Goal: Communication & Community: Share content

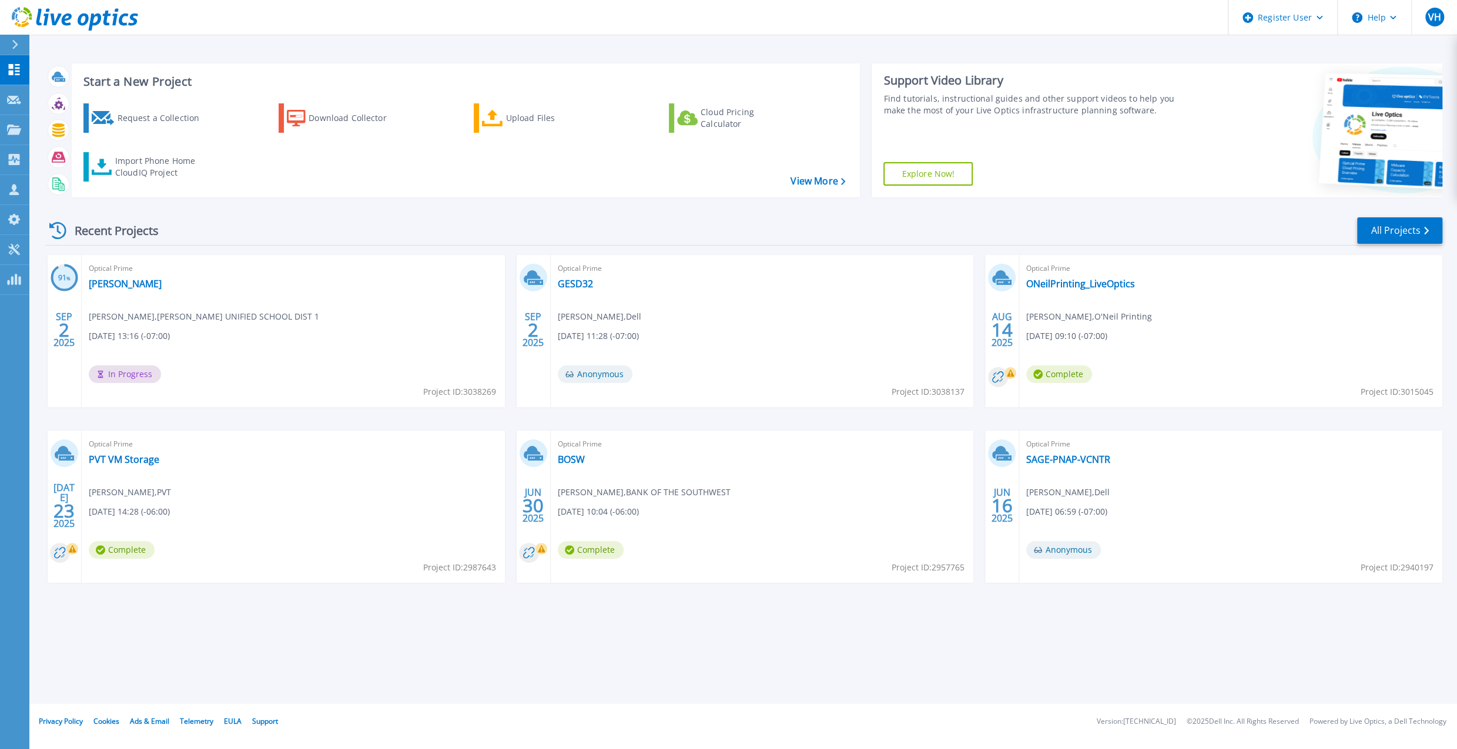
click at [951, 46] on div "Start a New Project Request a Collection Download Collector Upload Files Cloud …" at bounding box center [743, 352] width 1428 height 704
click at [1376, 235] on link "All Projects" at bounding box center [1399, 230] width 85 height 26
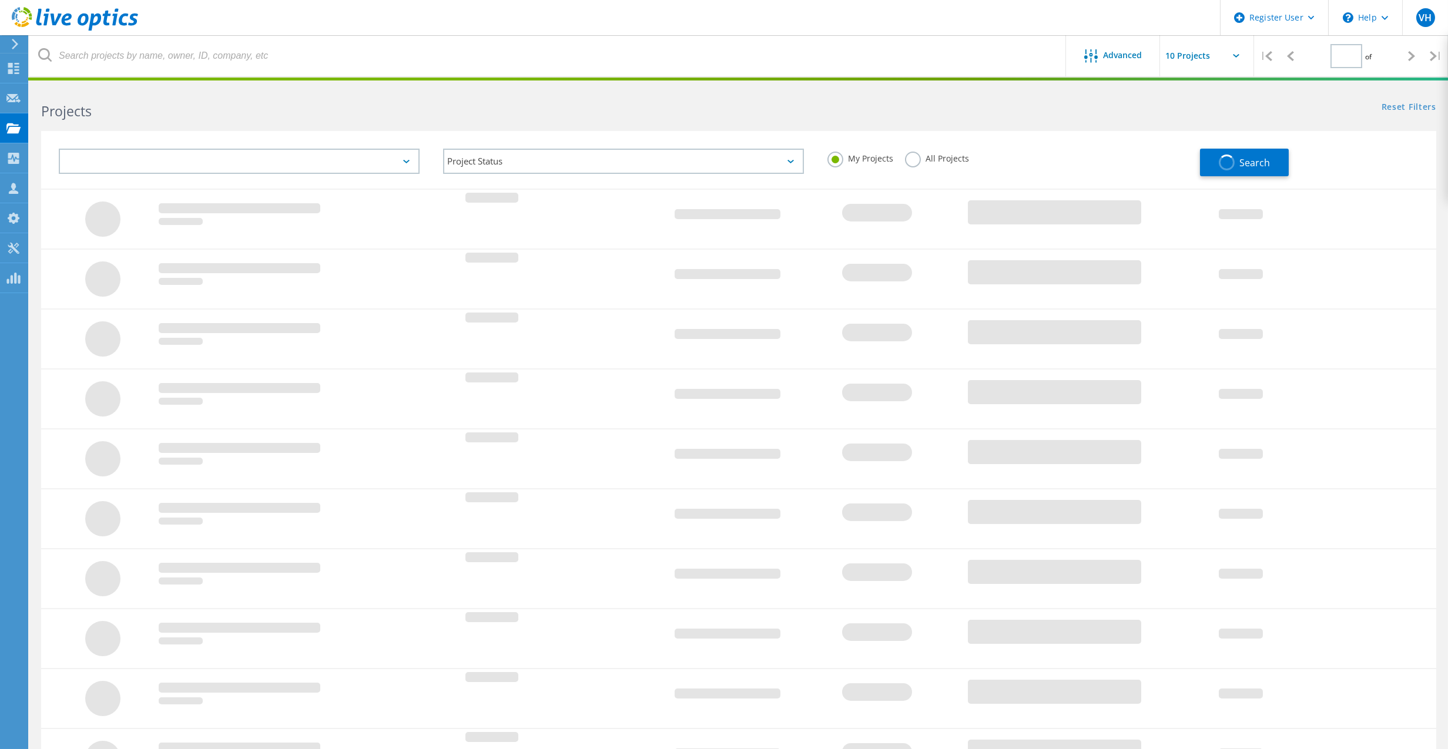
type input "1"
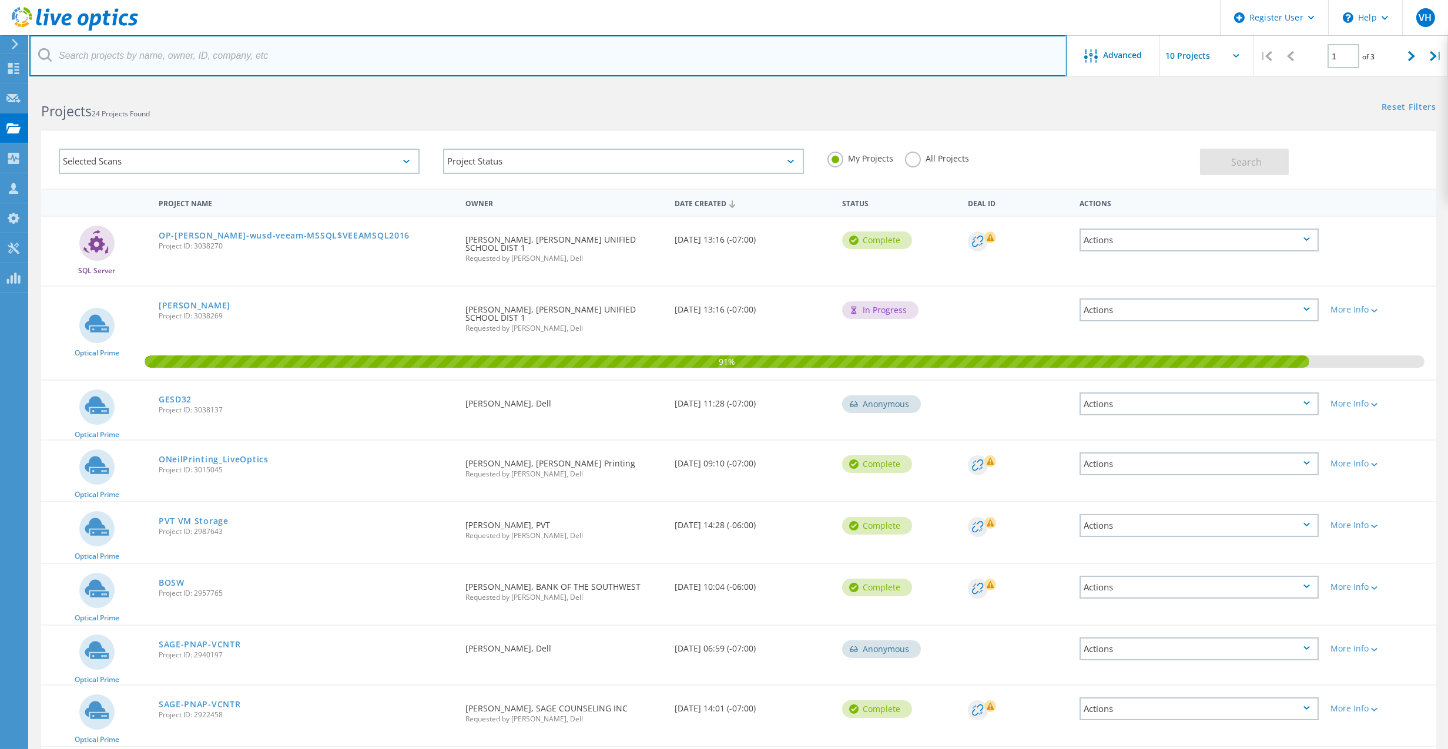
paste input "izhelev@showlowaz.gov"
type input "izhelev@showlowaz.gov"
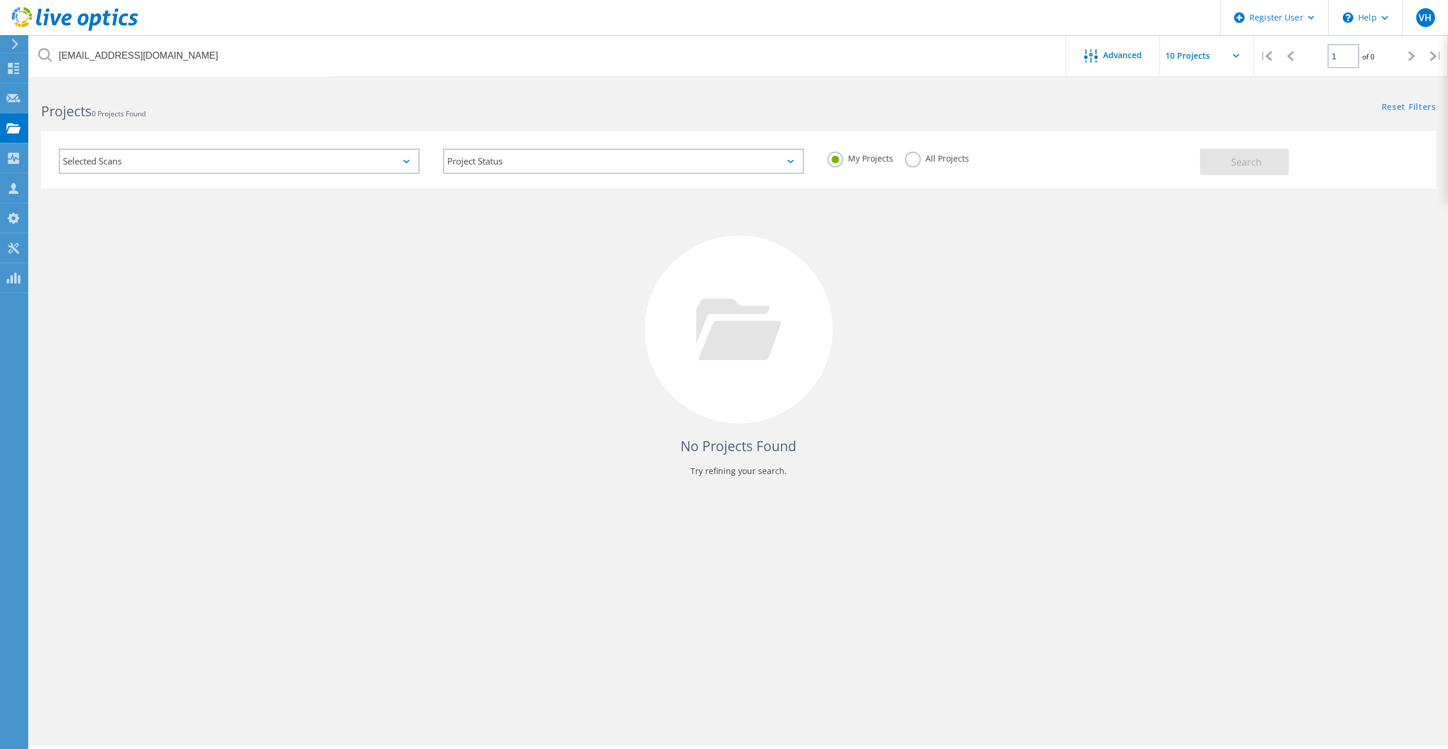
click at [918, 158] on label "All Projects" at bounding box center [937, 157] width 64 height 11
click at [0, 0] on input "All Projects" at bounding box center [0, 0] width 0 height 0
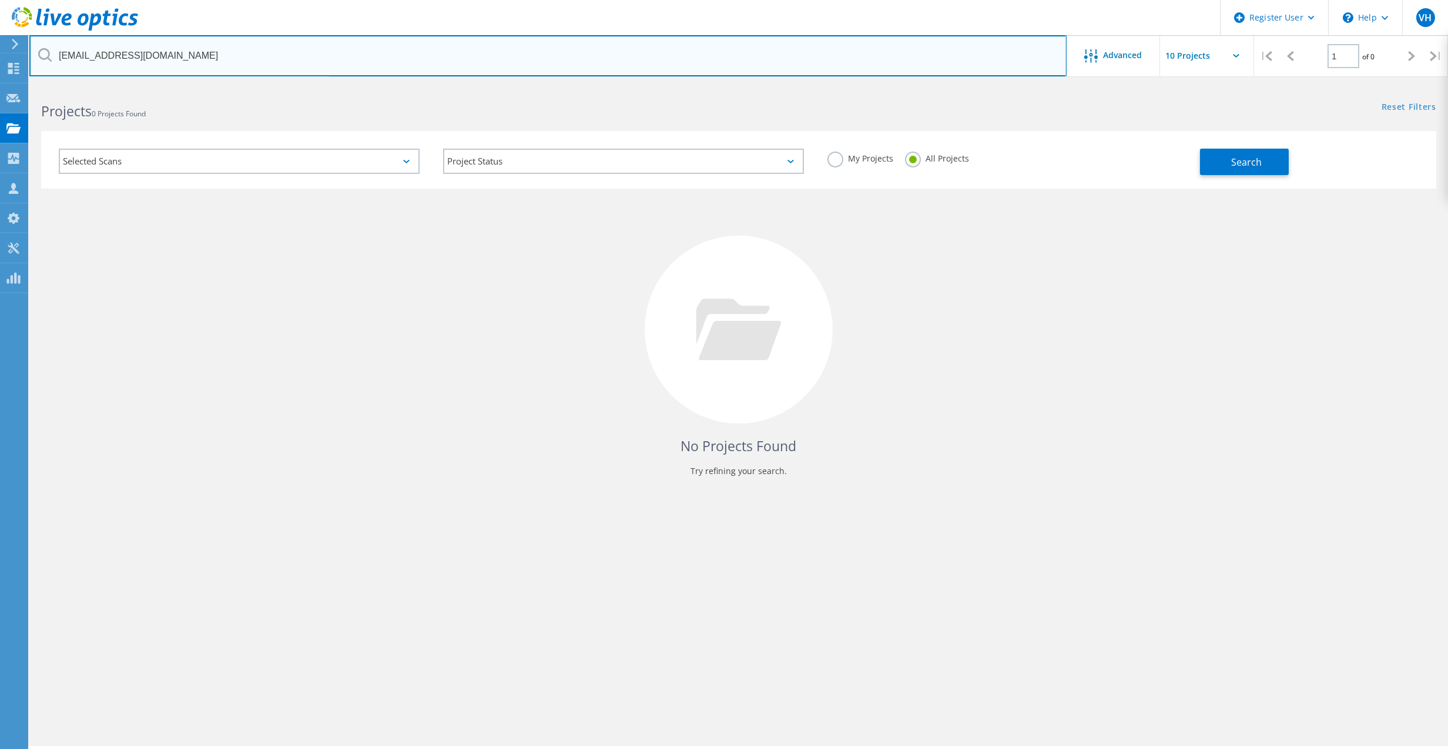
click at [449, 51] on input "izhelev@showlowaz.gov" at bounding box center [548, 55] width 1038 height 41
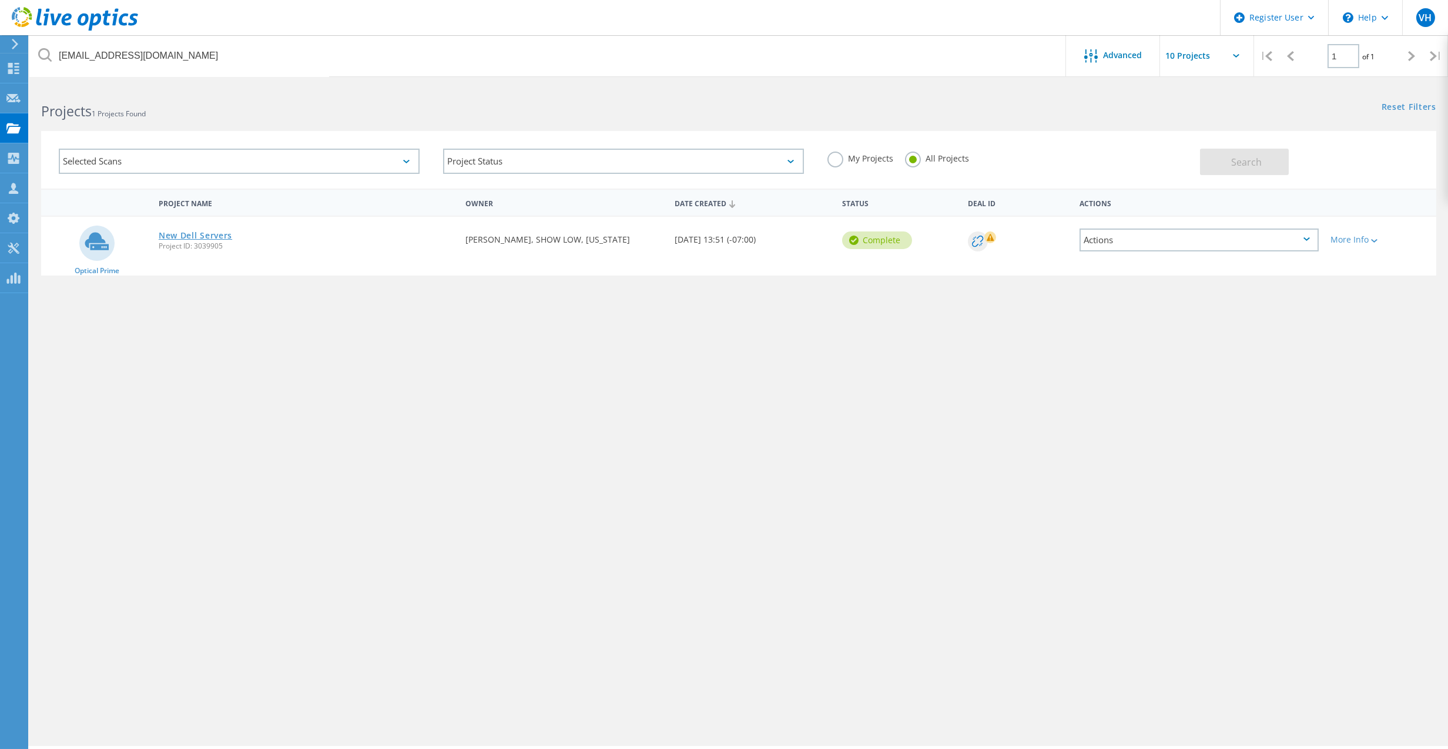
click at [209, 235] on link "New Dell Servers" at bounding box center [195, 236] width 73 height 8
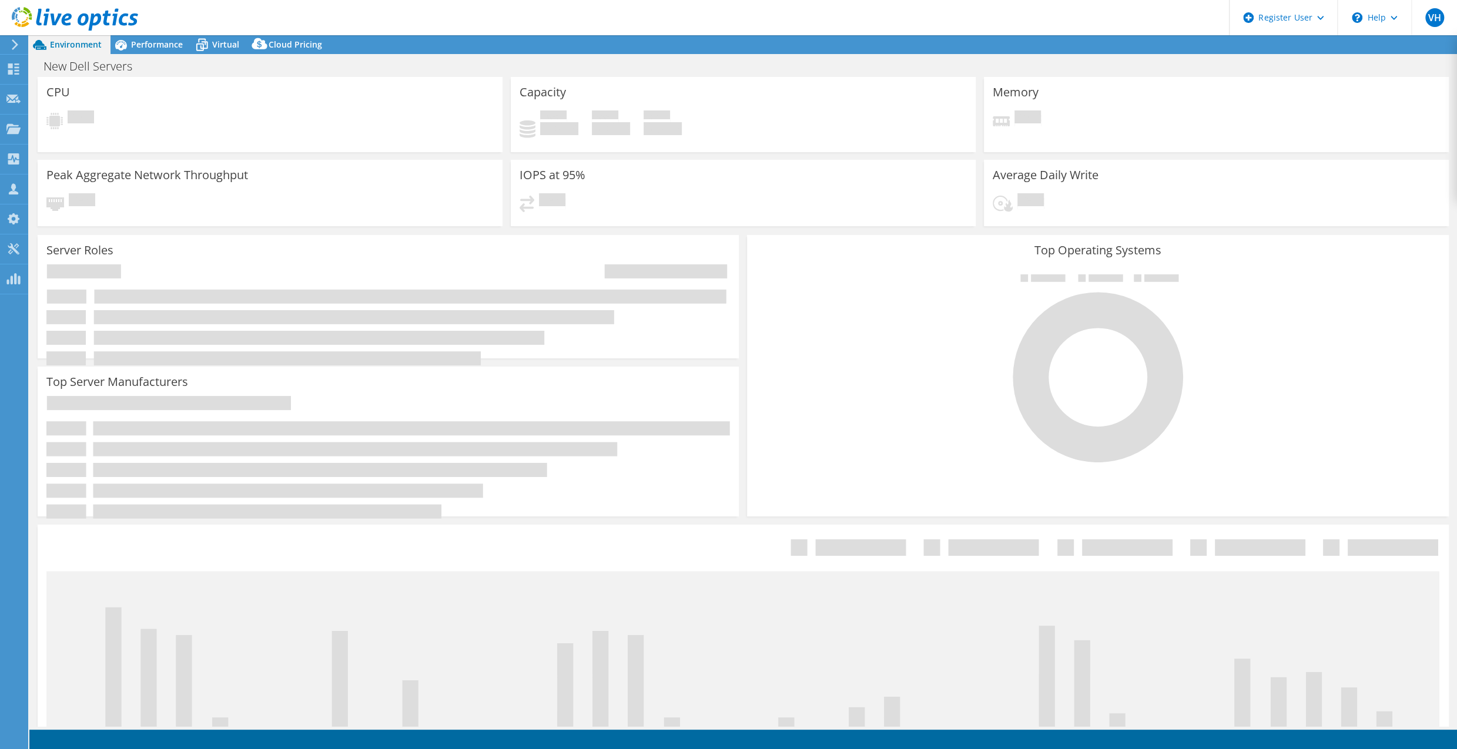
select select "USD"
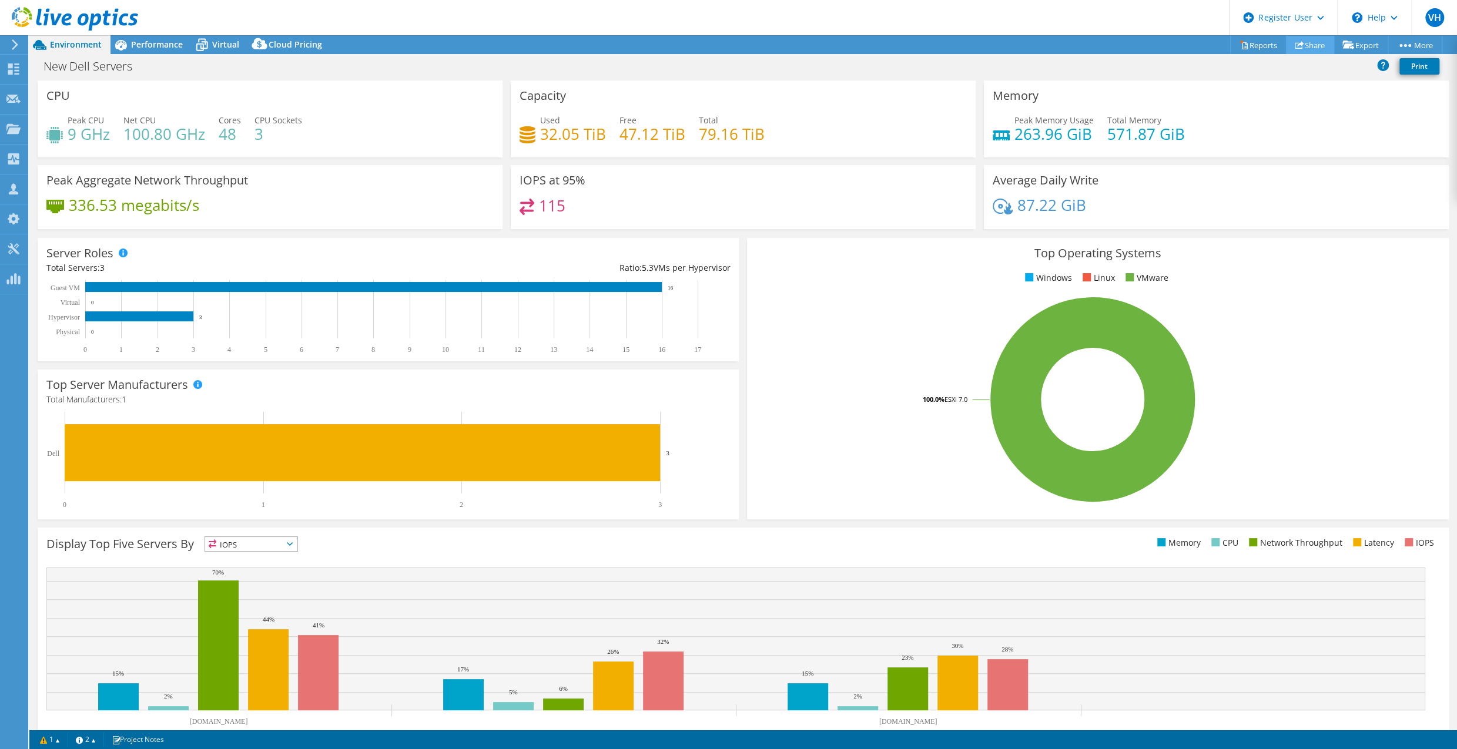
click at [1299, 48] on link "Share" at bounding box center [1310, 45] width 48 height 18
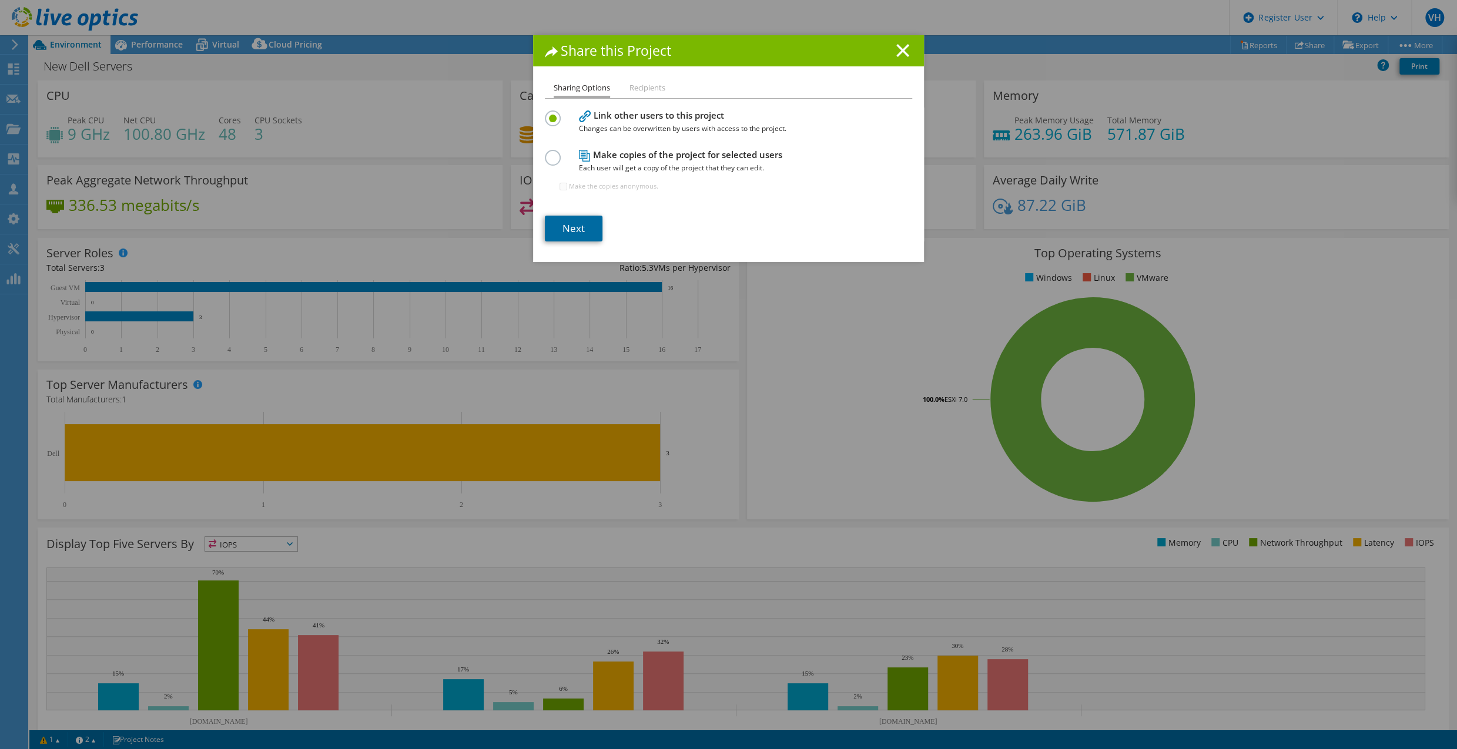
click at [560, 229] on link "Next" at bounding box center [574, 229] width 58 height 26
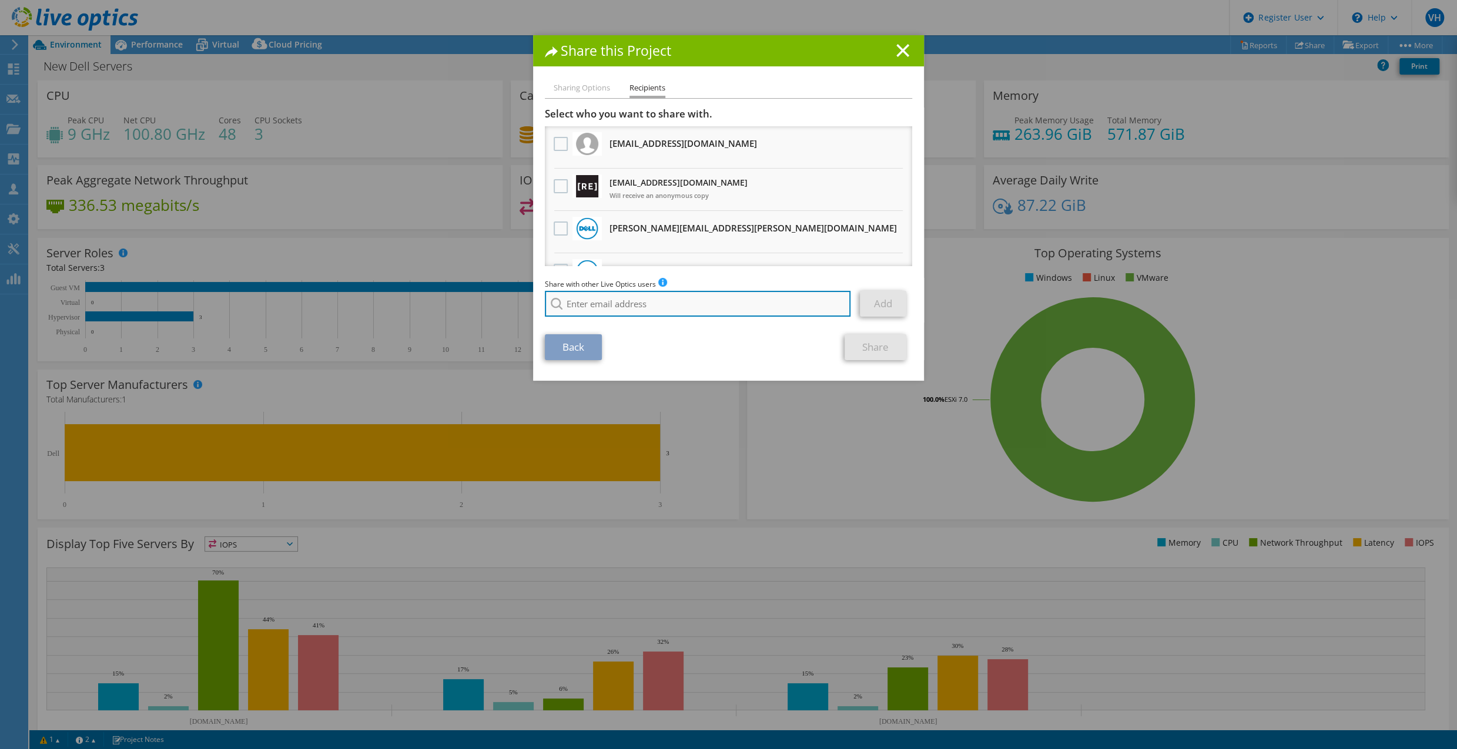
click at [600, 310] on input "search" at bounding box center [698, 304] width 306 height 26
drag, startPoint x: 578, startPoint y: 303, endPoint x: 594, endPoint y: 303, distance: 15.3
click at [579, 303] on input "peter" at bounding box center [698, 304] width 306 height 26
drag, startPoint x: 594, startPoint y: 303, endPoint x: 531, endPoint y: 298, distance: 63.1
click at [533, 298] on div "Sharing Options Recipients Link other users to this project Changes can be over…" at bounding box center [728, 231] width 391 height 300
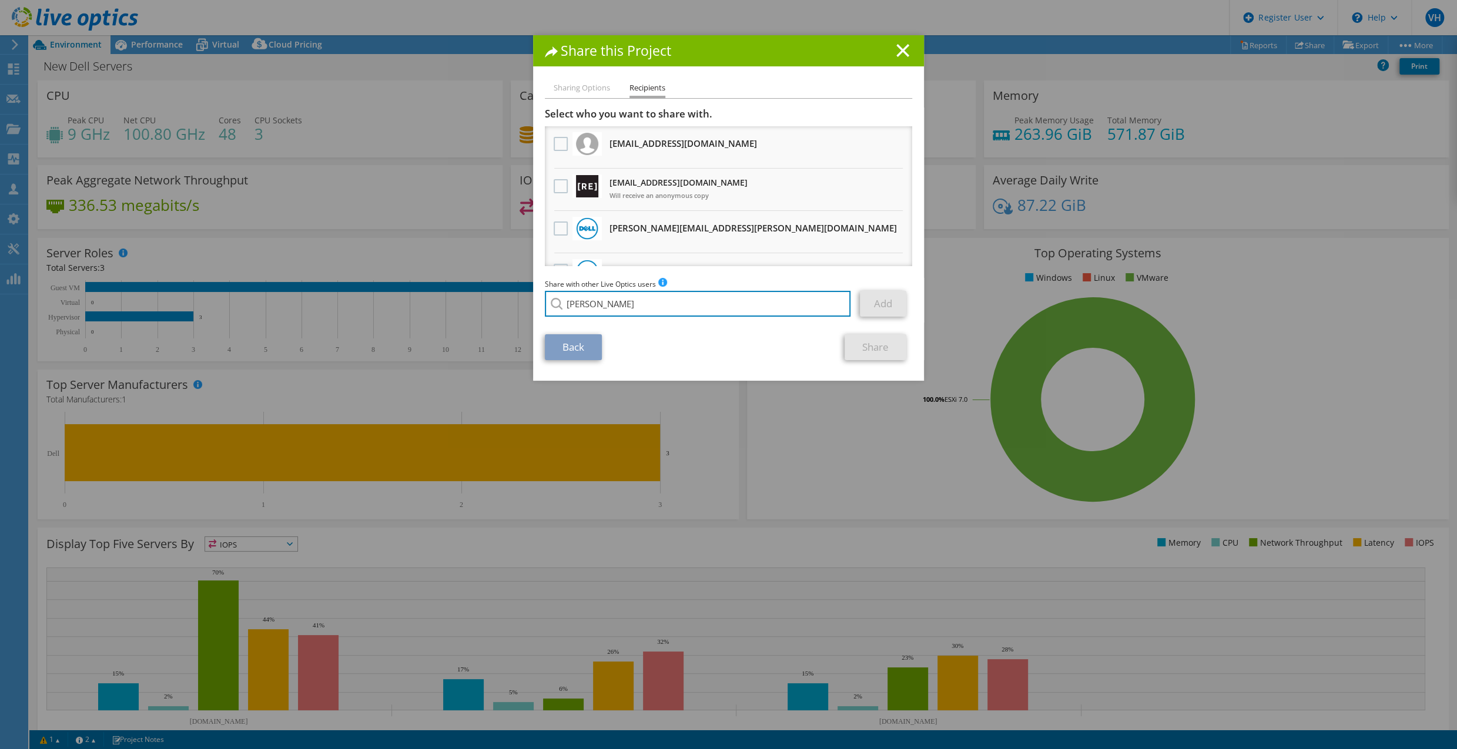
paste input "kinnan@redesign-group.com"
type input "pkinnan@redesign-group.com"
click at [878, 303] on link "Add" at bounding box center [883, 304] width 46 height 26
paste input "kdean@redesign-group.com"
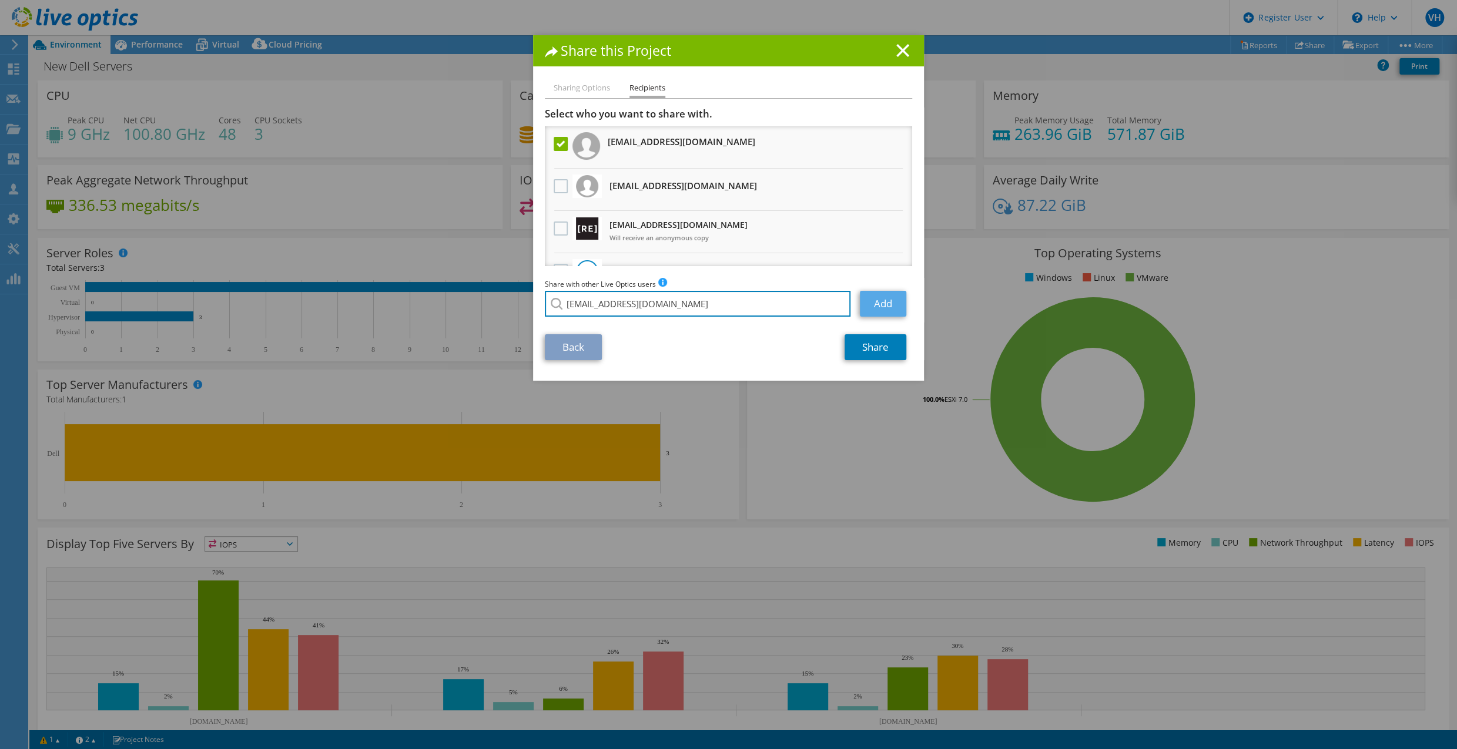
type input "kdean@redesign-group.com"
click at [885, 307] on link "Add" at bounding box center [883, 304] width 46 height 26
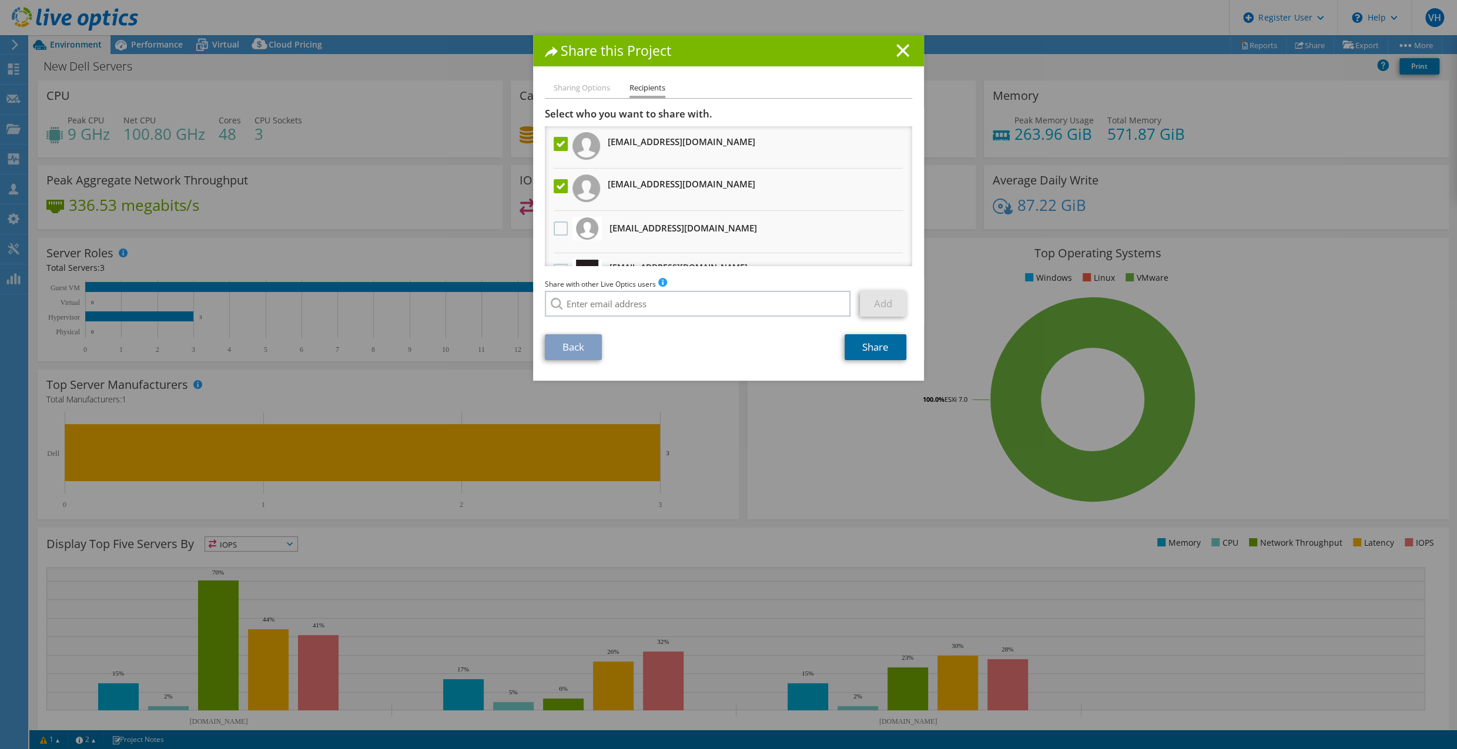
click at [864, 353] on link "Share" at bounding box center [876, 347] width 62 height 26
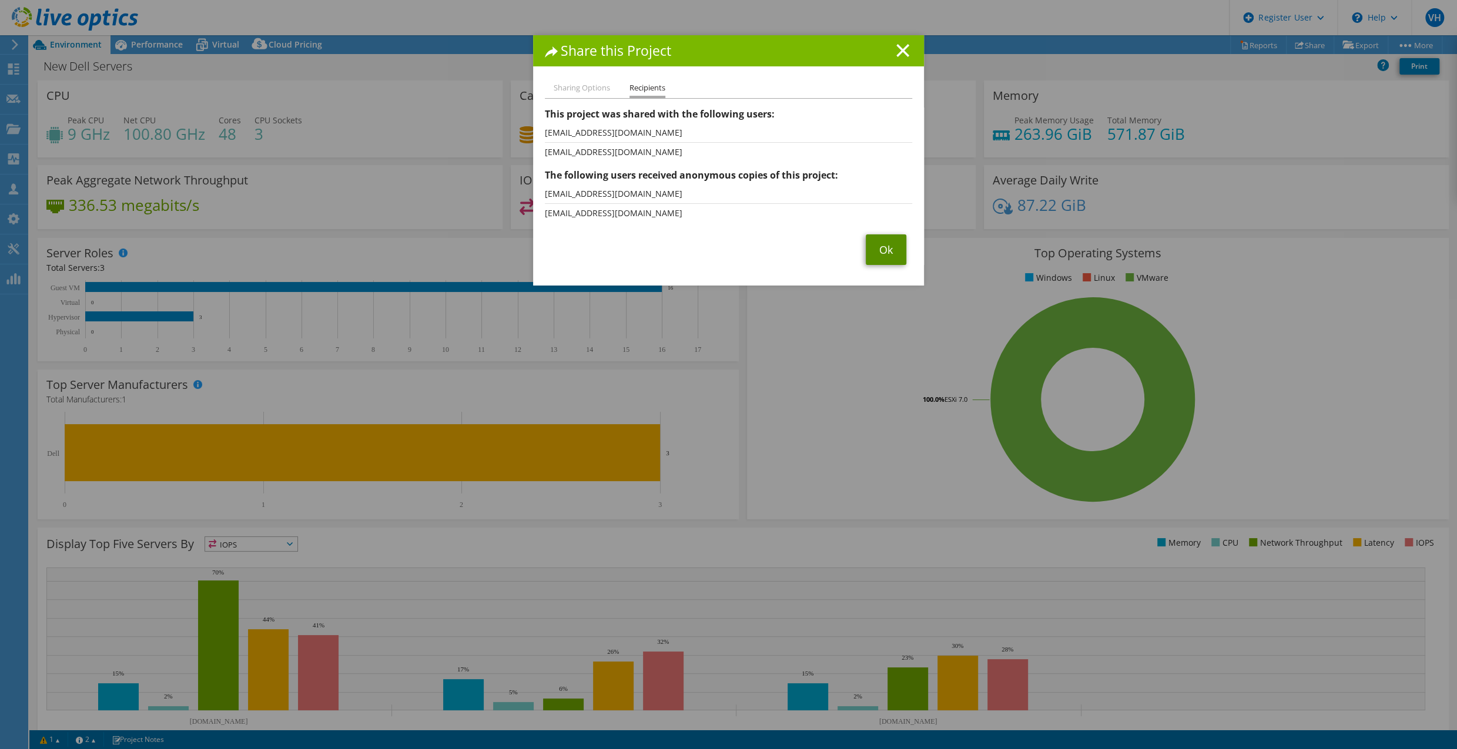
click at [888, 255] on link "Ok" at bounding box center [886, 250] width 41 height 31
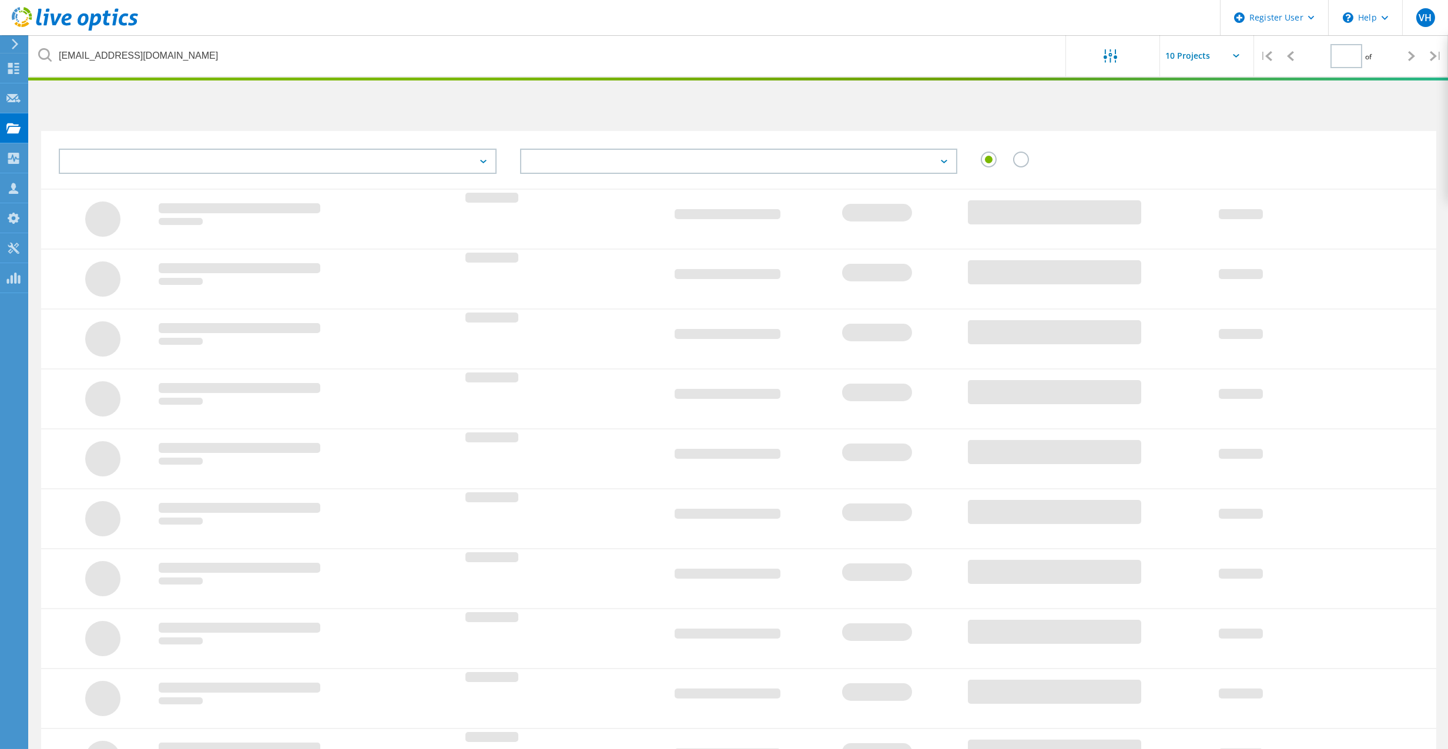
type input "1"
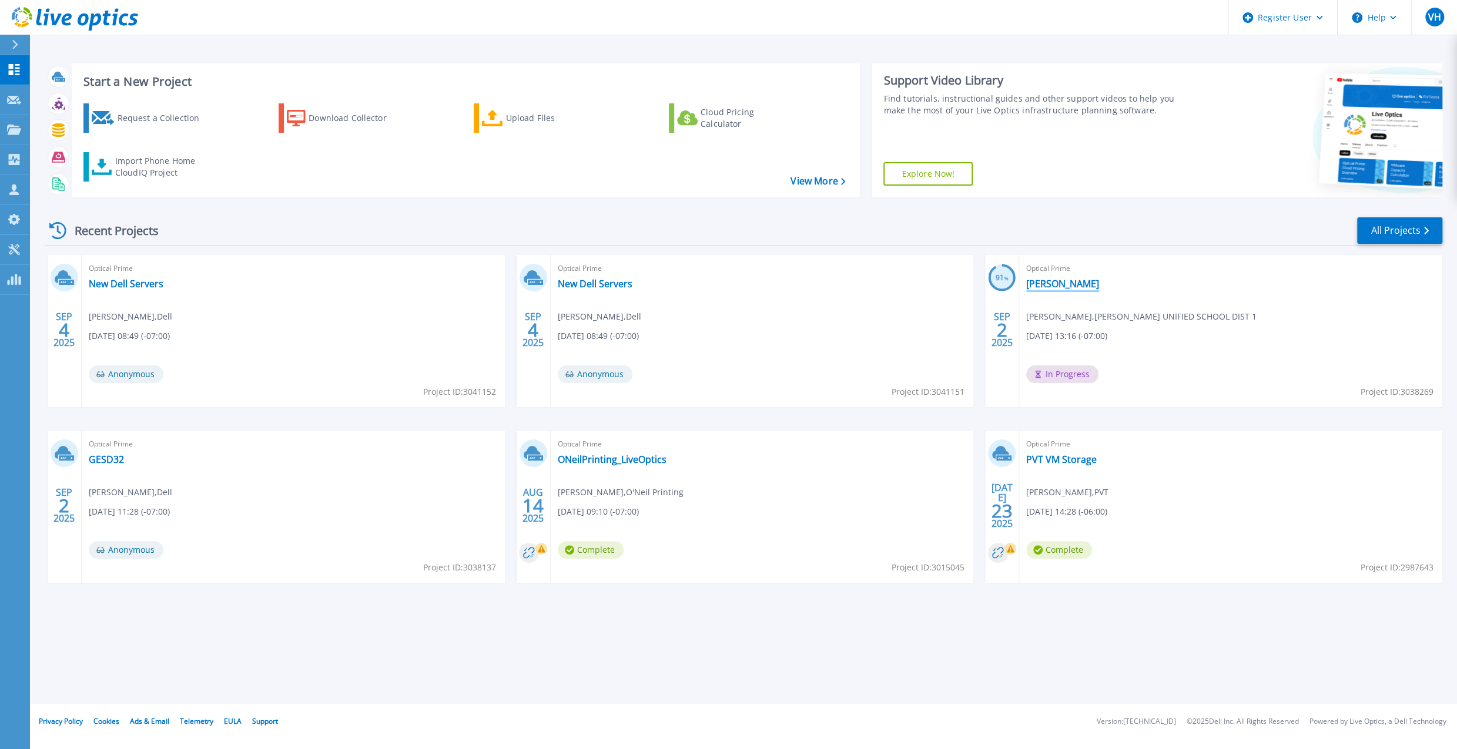
click at [1032, 278] on link "[PERSON_NAME]" at bounding box center [1062, 284] width 73 height 12
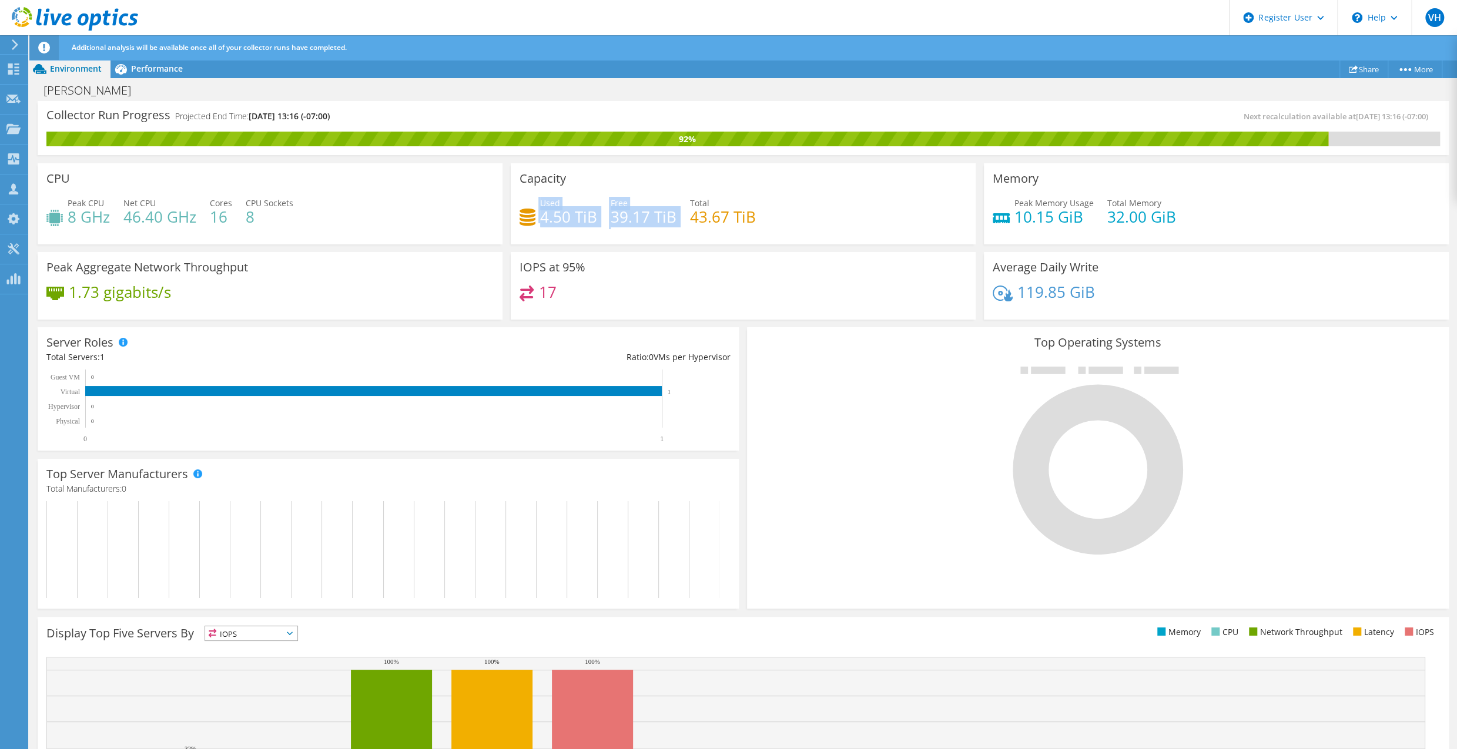
drag, startPoint x: 535, startPoint y: 220, endPoint x: 698, endPoint y: 216, distance: 163.5
click at [691, 217] on div "Used 4.50 TiB Free 39.17 TiB Total 43.67 TiB" at bounding box center [743, 216] width 447 height 38
click at [721, 215] on h4 "43.67 TiB" at bounding box center [723, 216] width 66 height 13
click at [945, 192] on div "Capacity Used 4.50 TiB Free 39.17 TiB Total 43.67 TiB" at bounding box center [743, 203] width 465 height 81
